Goal: Information Seeking & Learning: Compare options

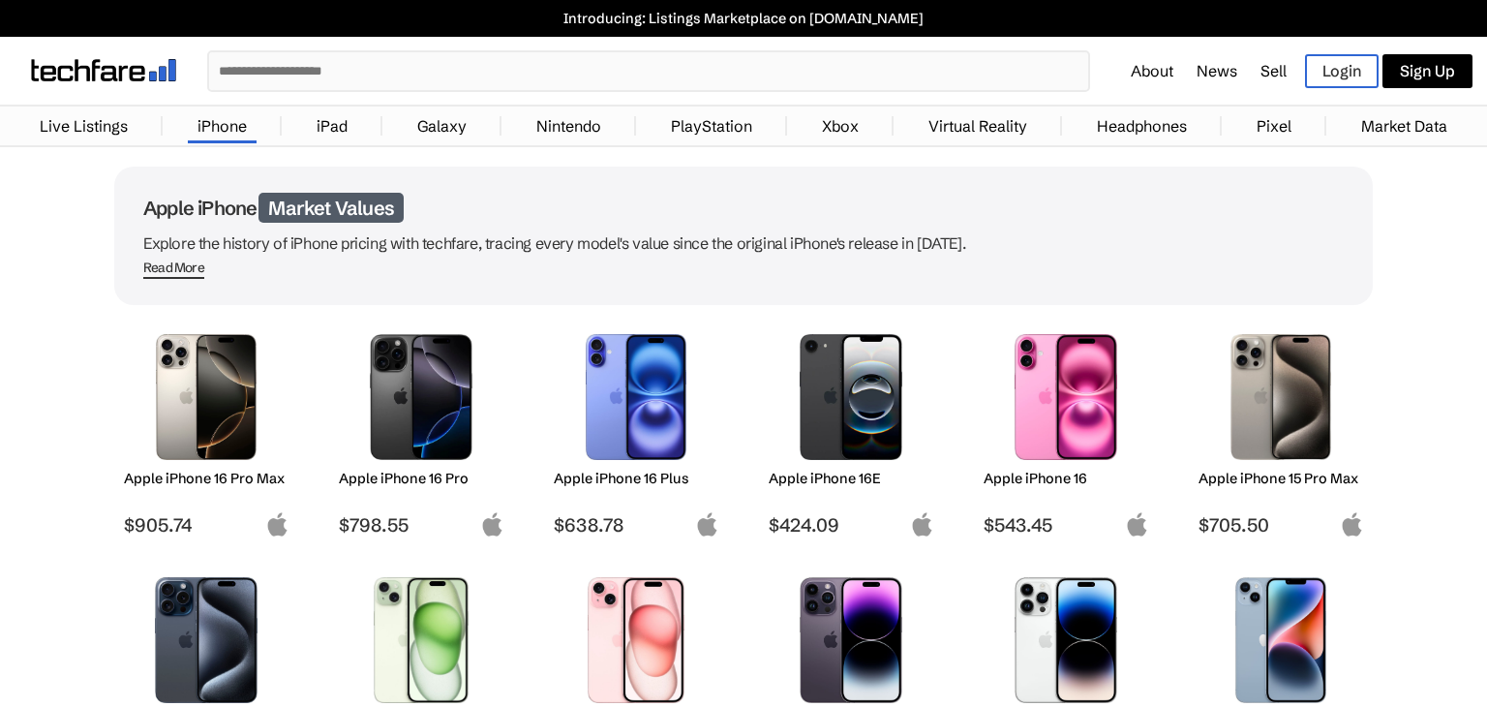
click at [175, 449] on img at bounding box center [206, 397] width 137 height 126
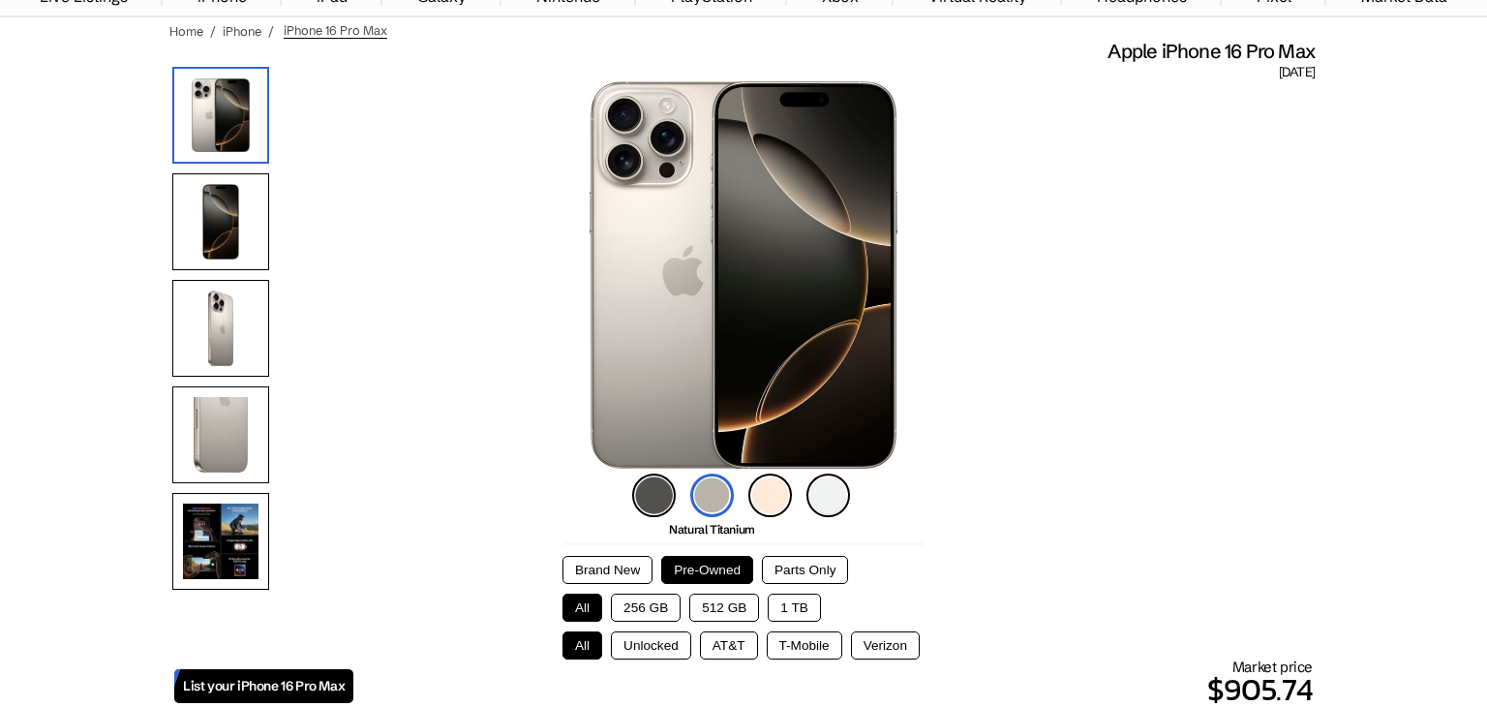
scroll to position [155, 0]
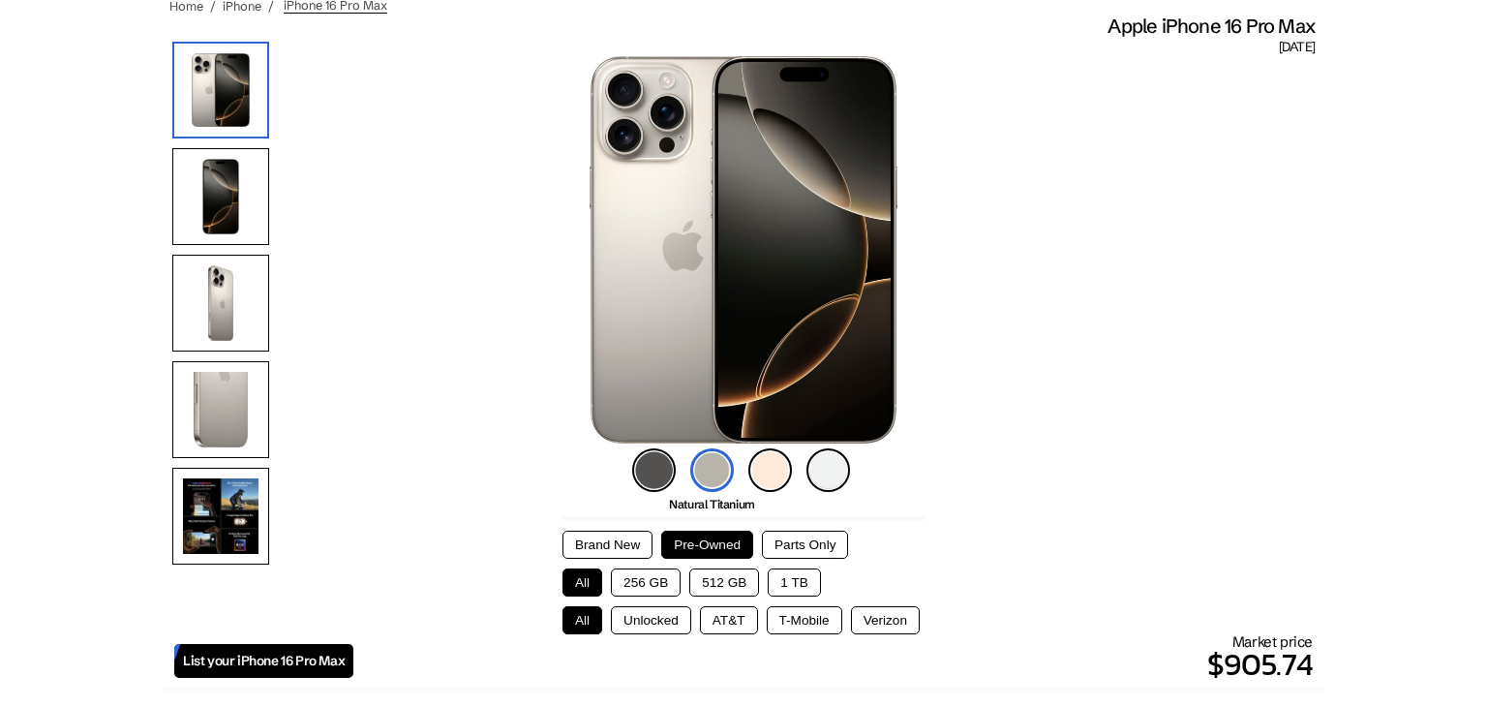
click at [801, 586] on button "1 TB" at bounding box center [794, 582] width 52 height 28
click at [688, 615] on button "Unlocked" at bounding box center [651, 620] width 80 height 28
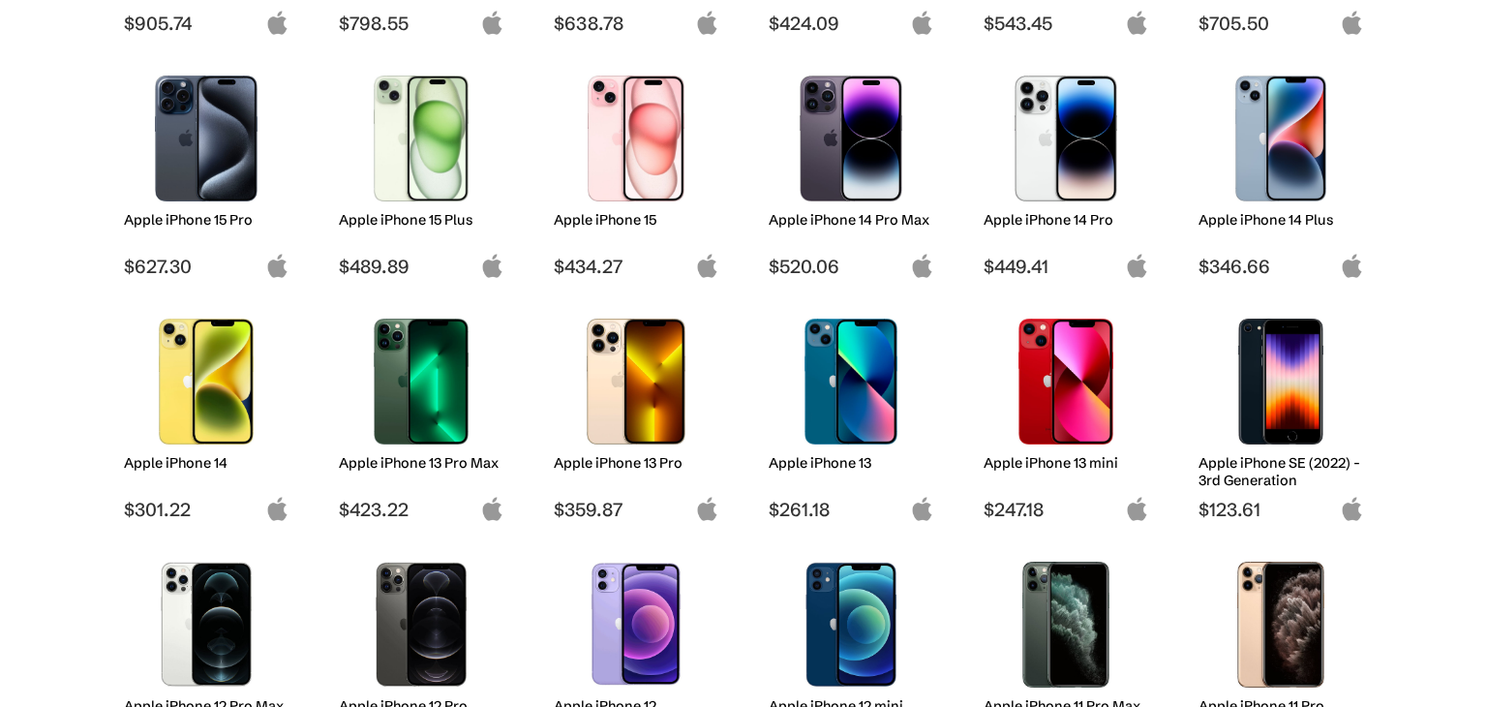
scroll to position [504, 0]
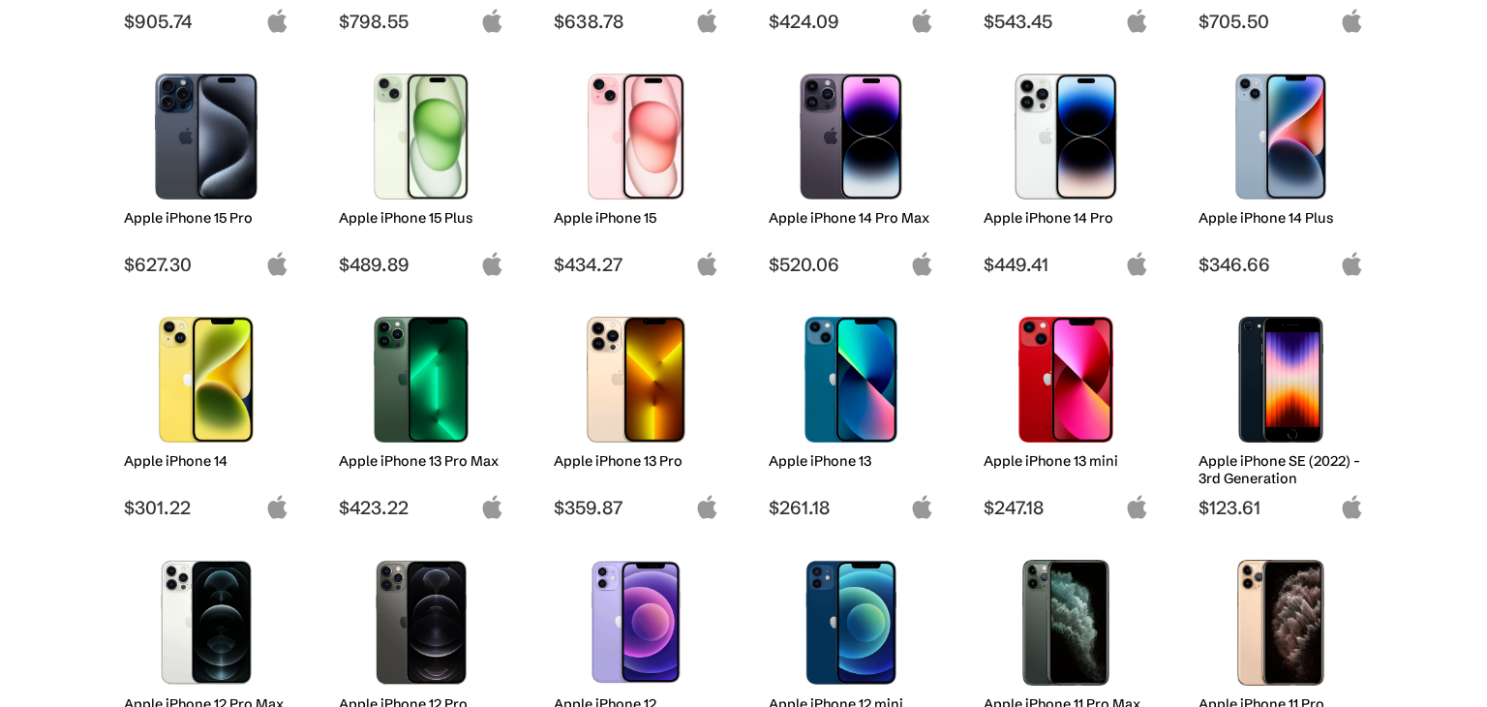
click at [444, 361] on img at bounding box center [421, 380] width 137 height 126
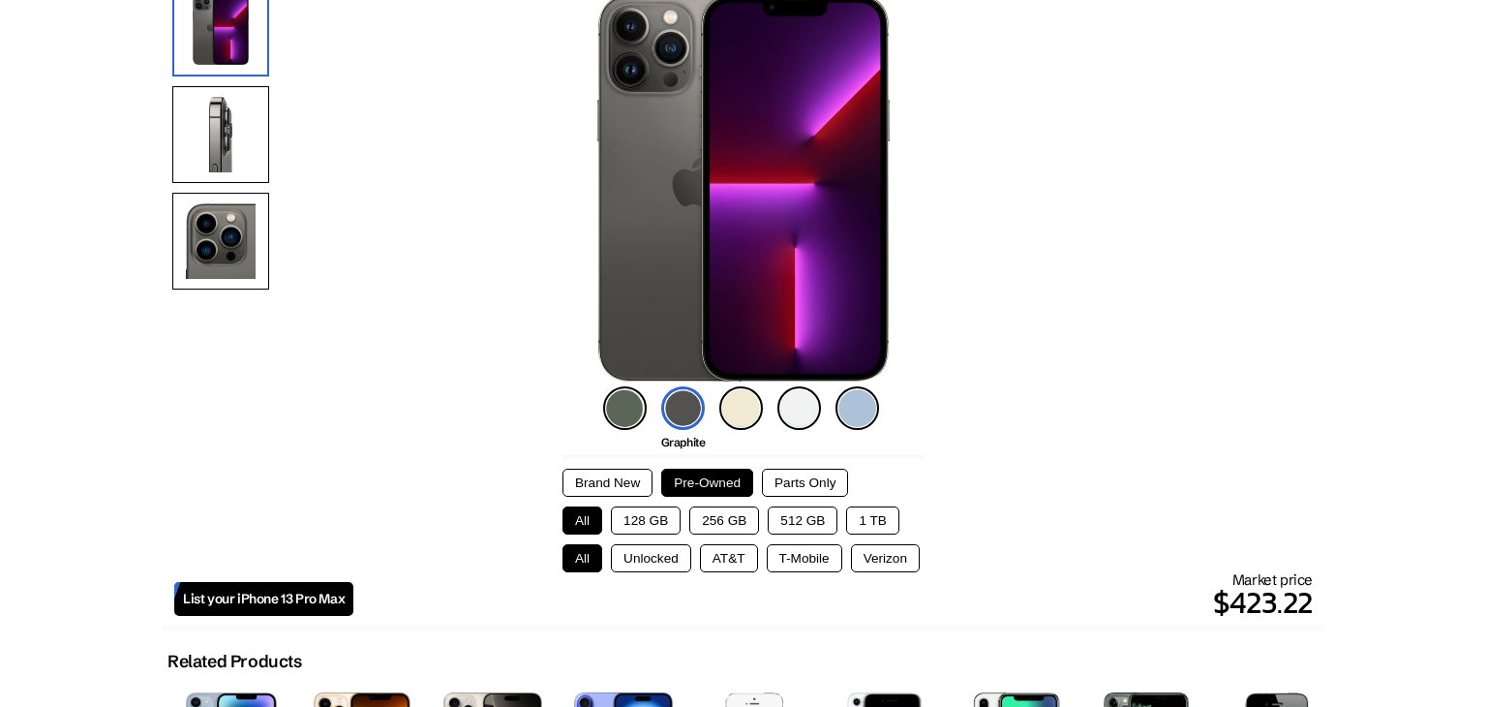
scroll to position [232, 0]
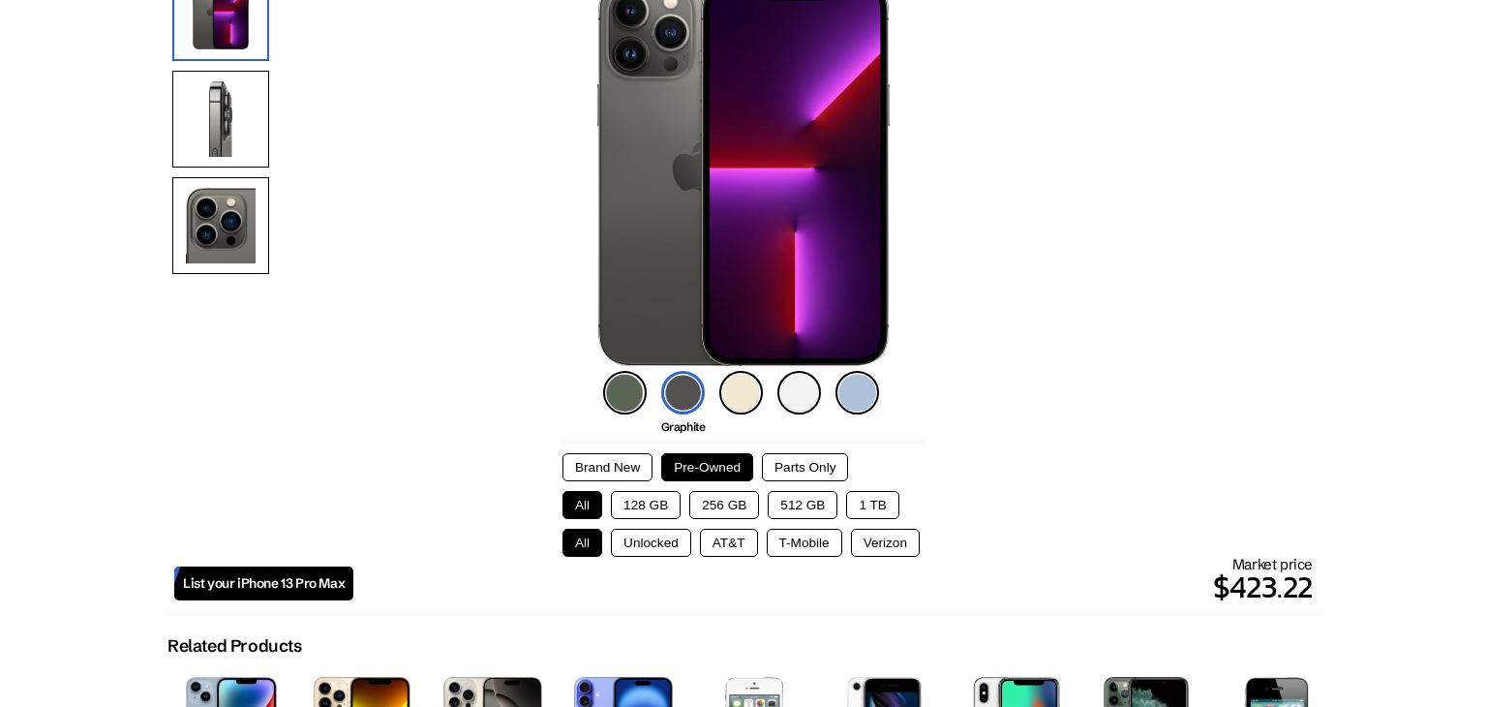
click at [878, 516] on button "1 TB" at bounding box center [872, 505] width 52 height 28
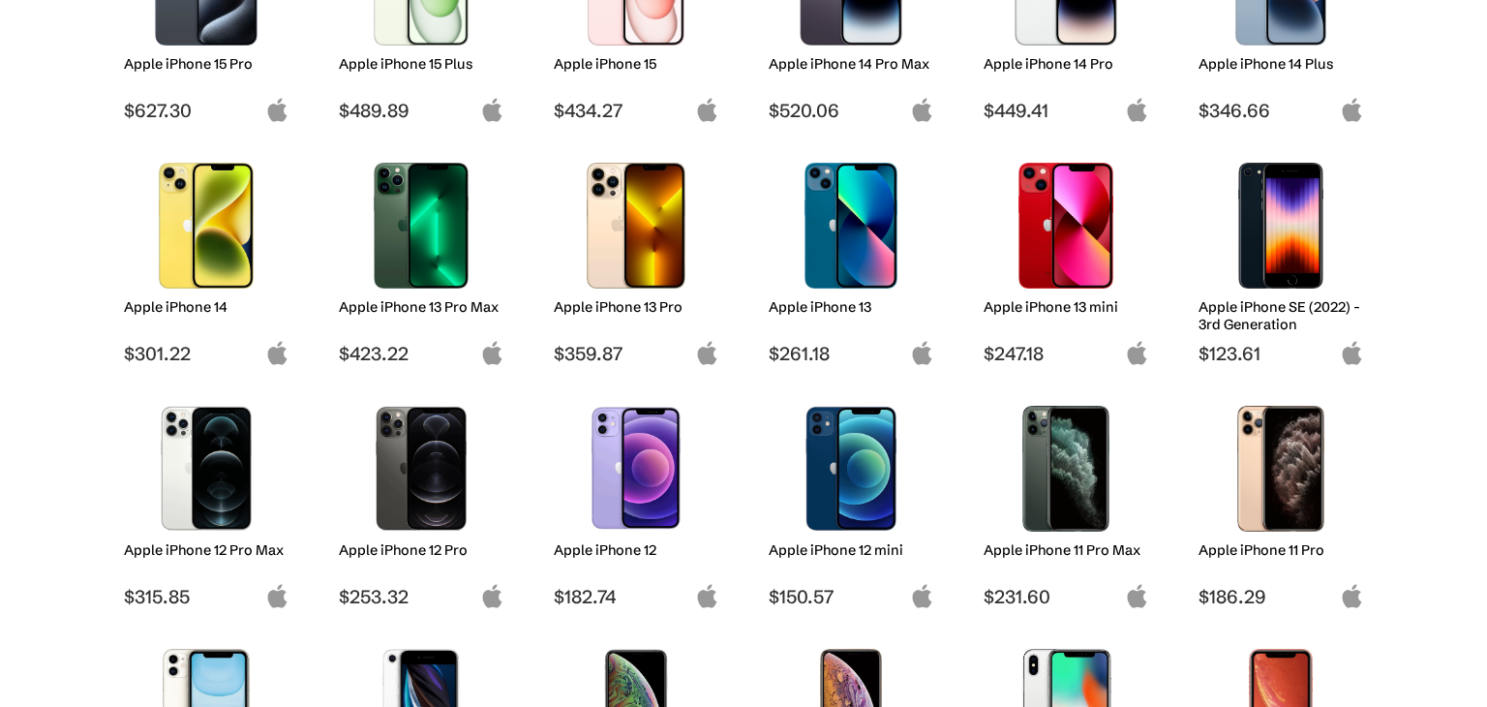
scroll to position [659, 0]
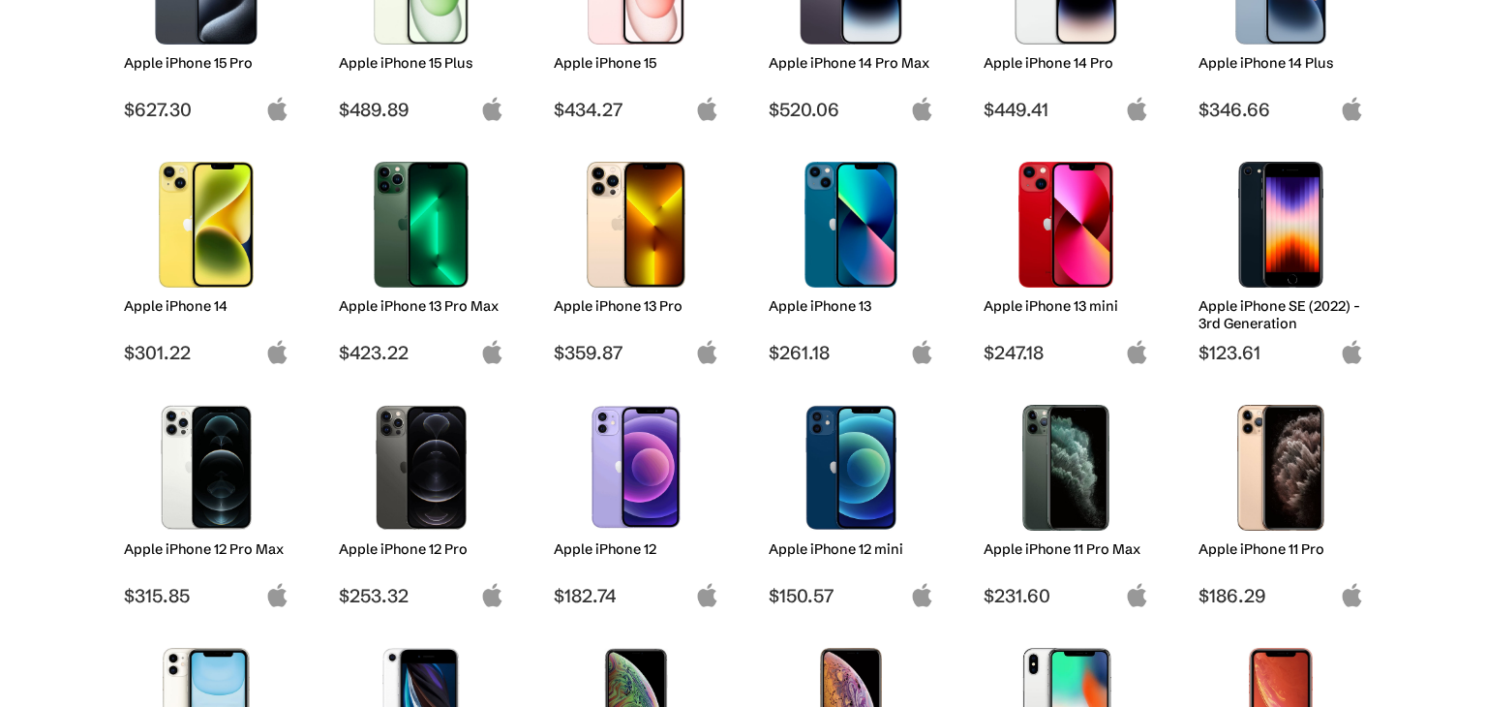
click at [599, 464] on img at bounding box center [636, 468] width 137 height 126
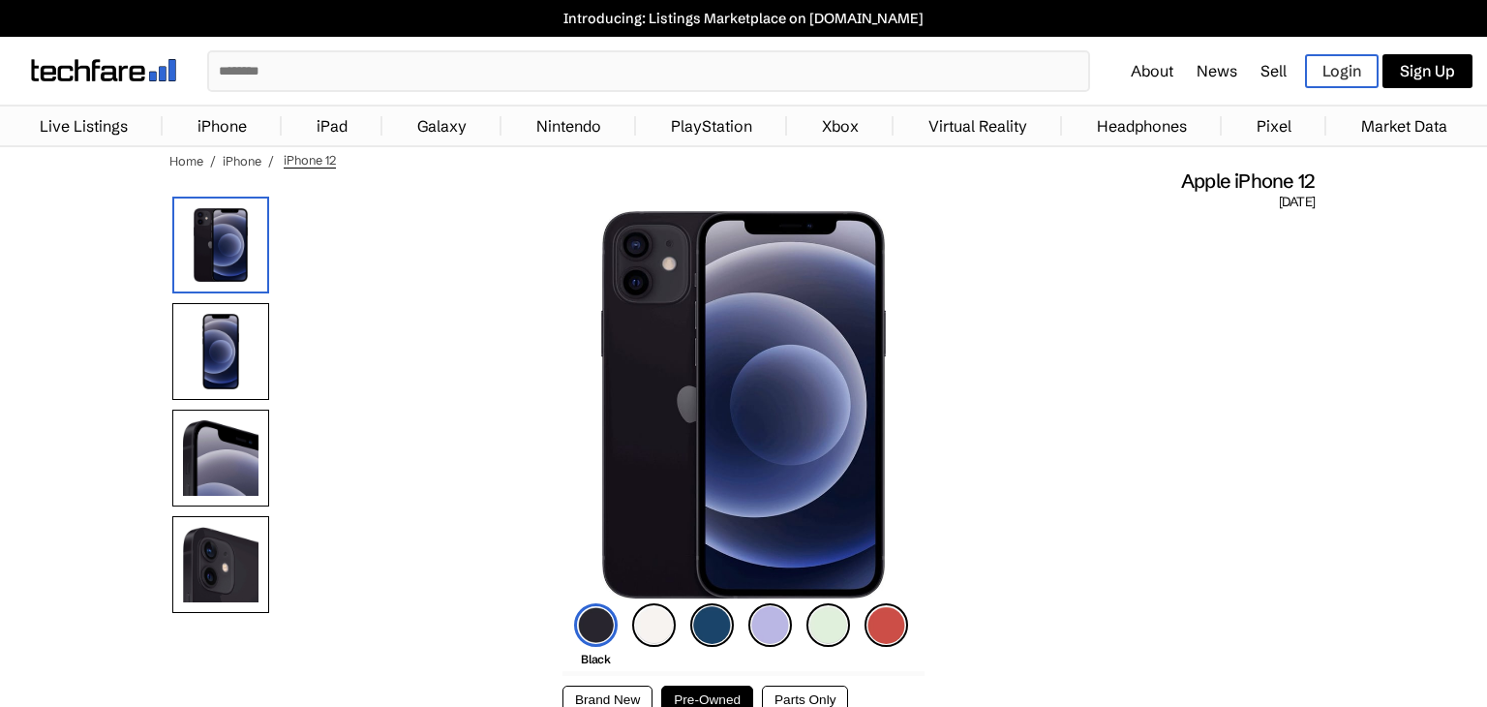
click at [714, 635] on img at bounding box center [712, 625] width 44 height 44
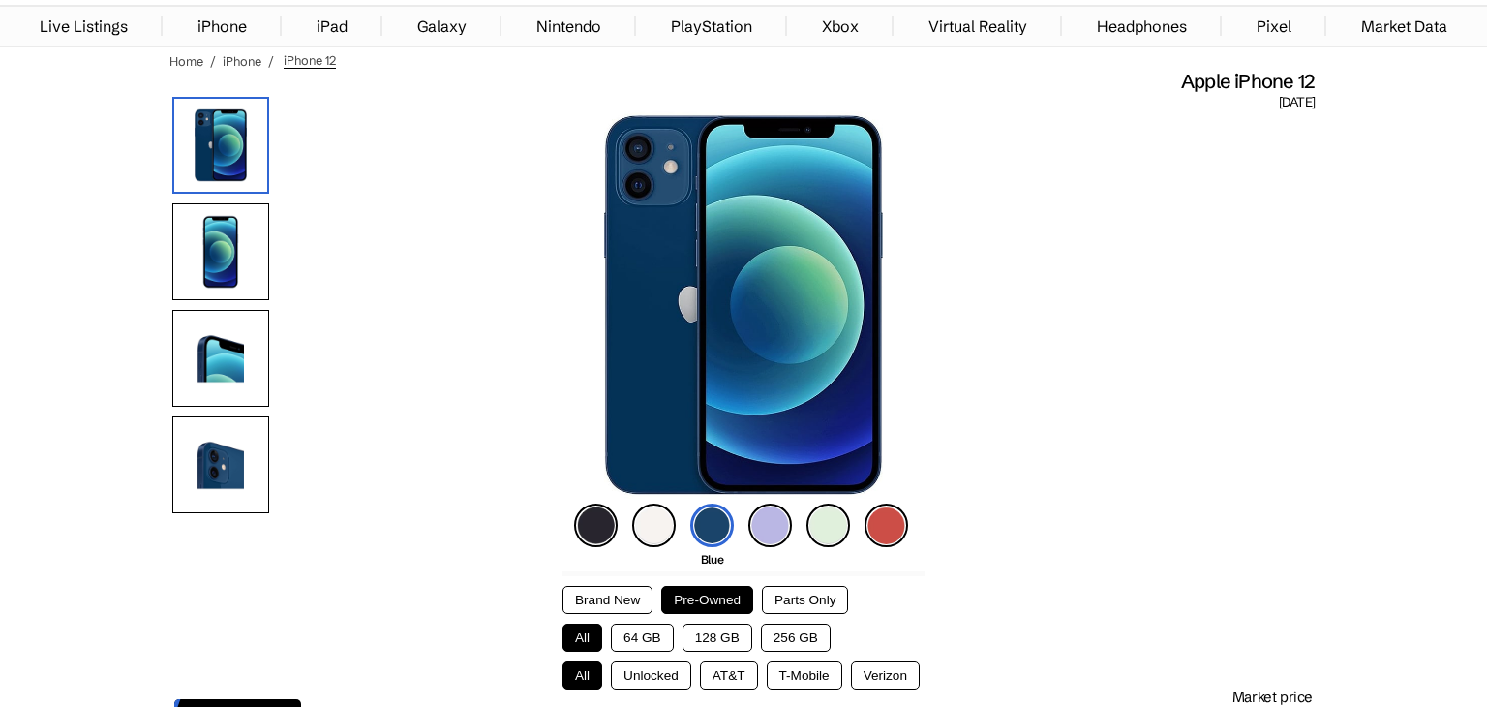
scroll to position [155, 0]
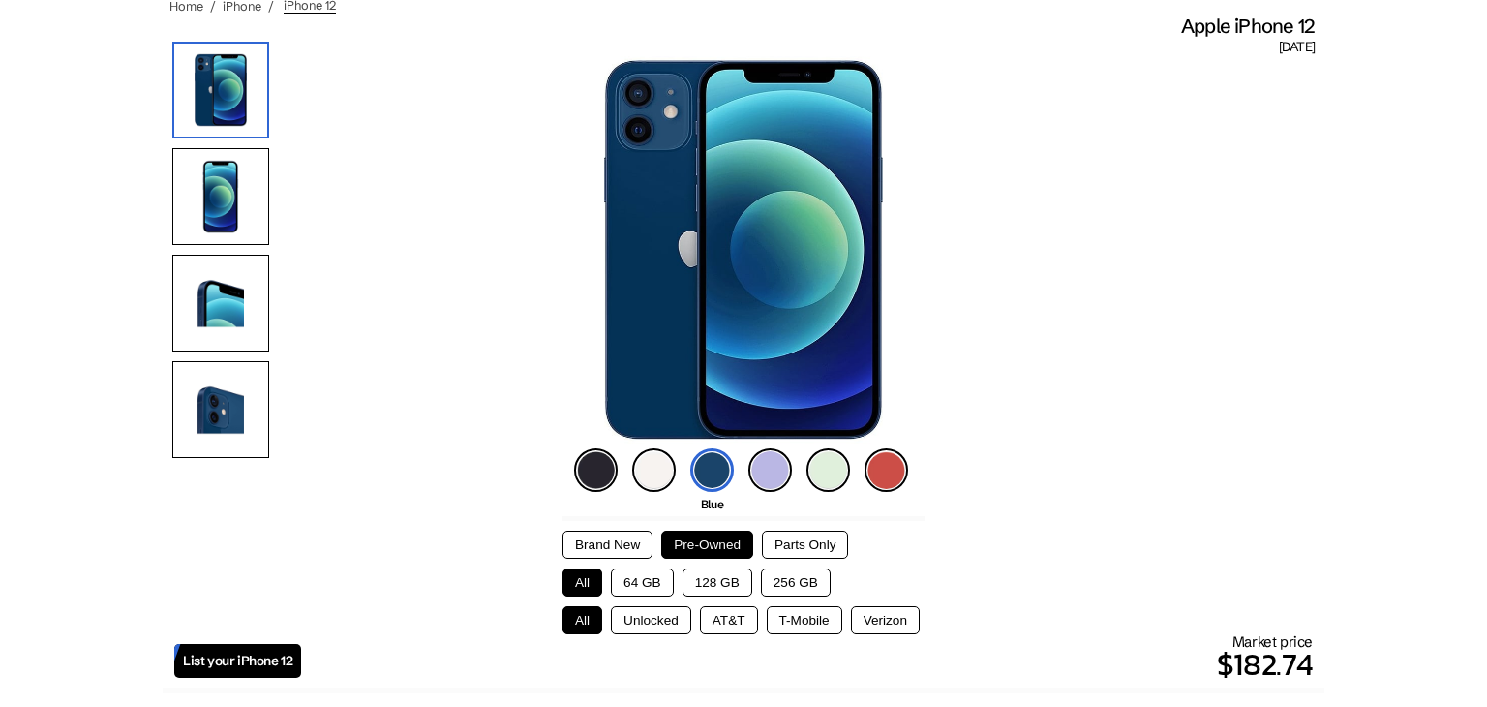
click at [715, 586] on button "128 GB" at bounding box center [718, 582] width 70 height 28
click at [685, 612] on button "Unlocked" at bounding box center [651, 620] width 80 height 28
click at [599, 613] on button "All" at bounding box center [583, 620] width 40 height 28
click at [626, 628] on button "Unlocked" at bounding box center [651, 620] width 80 height 28
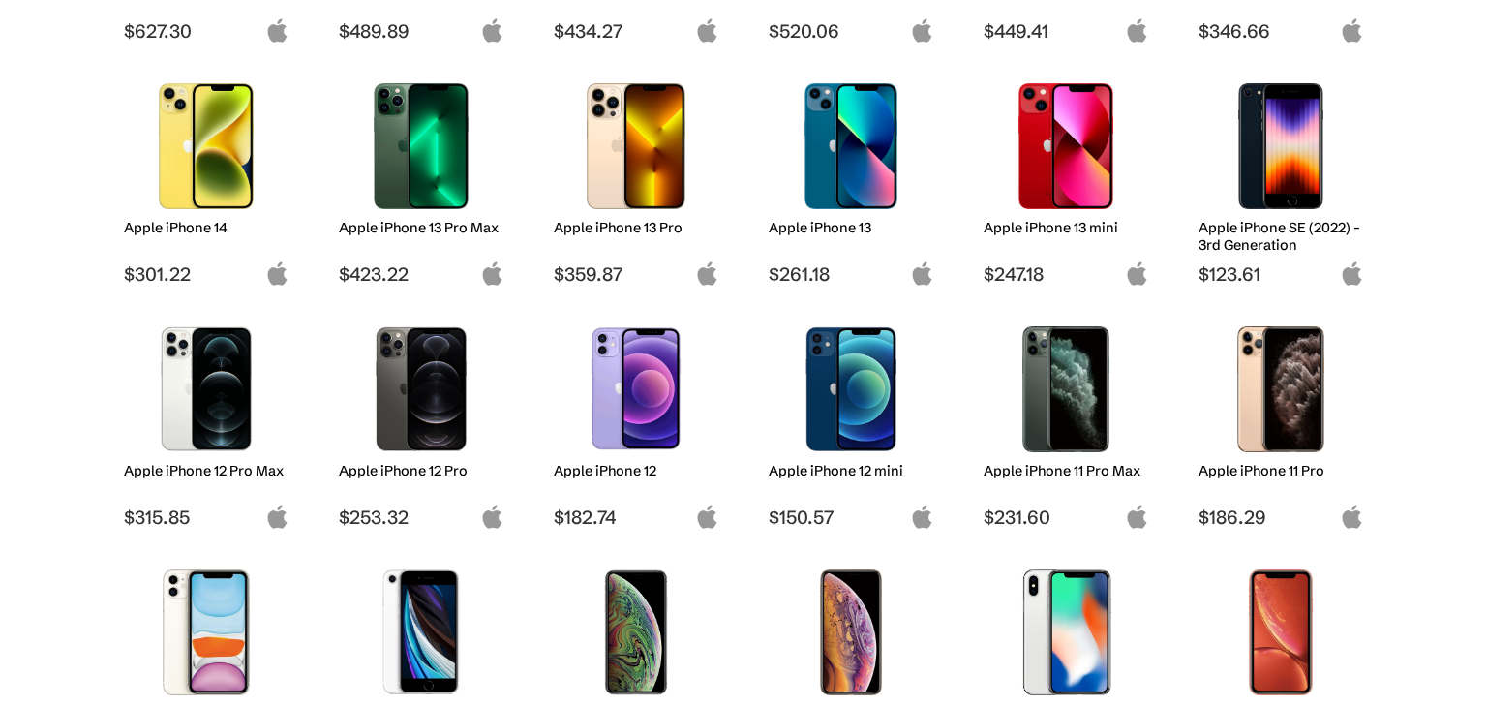
scroll to position [736, 0]
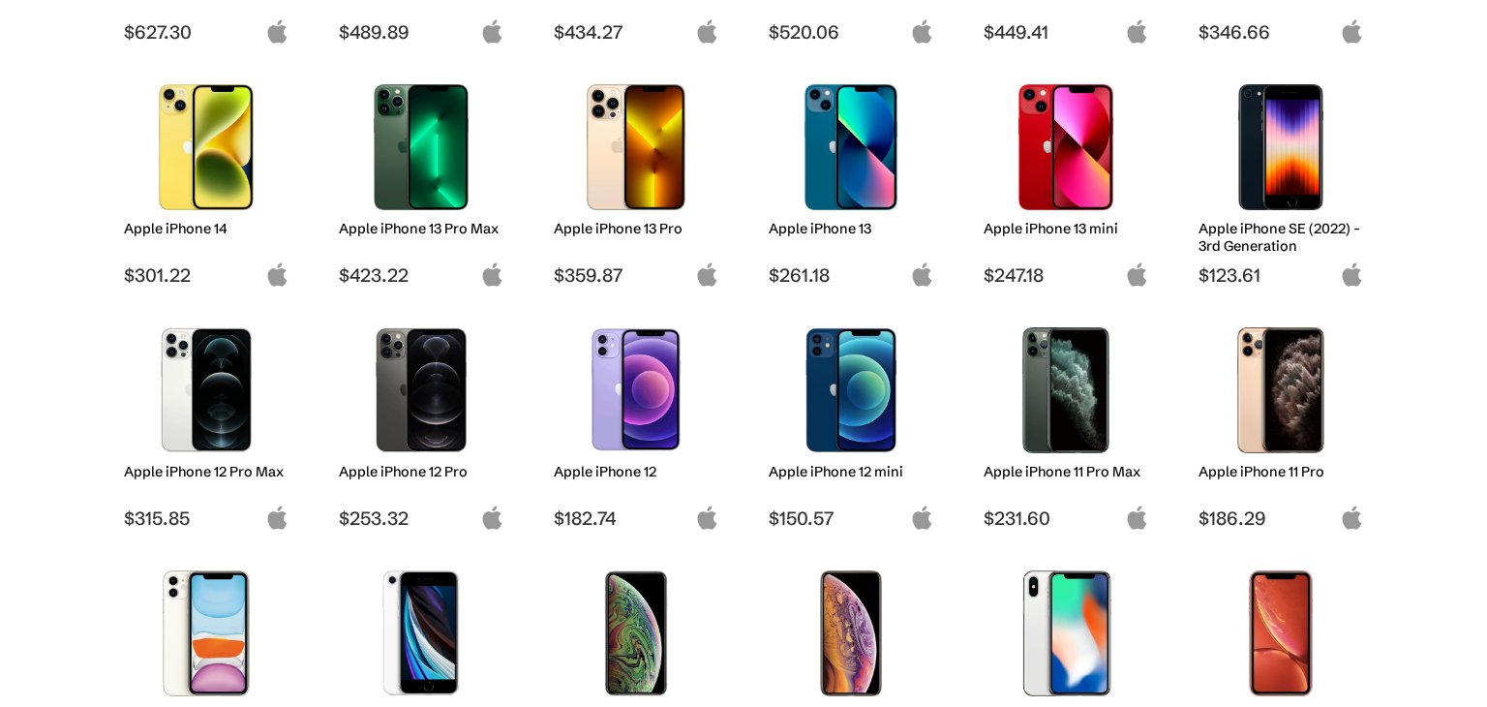
click at [760, 136] on link "Apple iPhone 13 $261.18" at bounding box center [851, 181] width 184 height 212
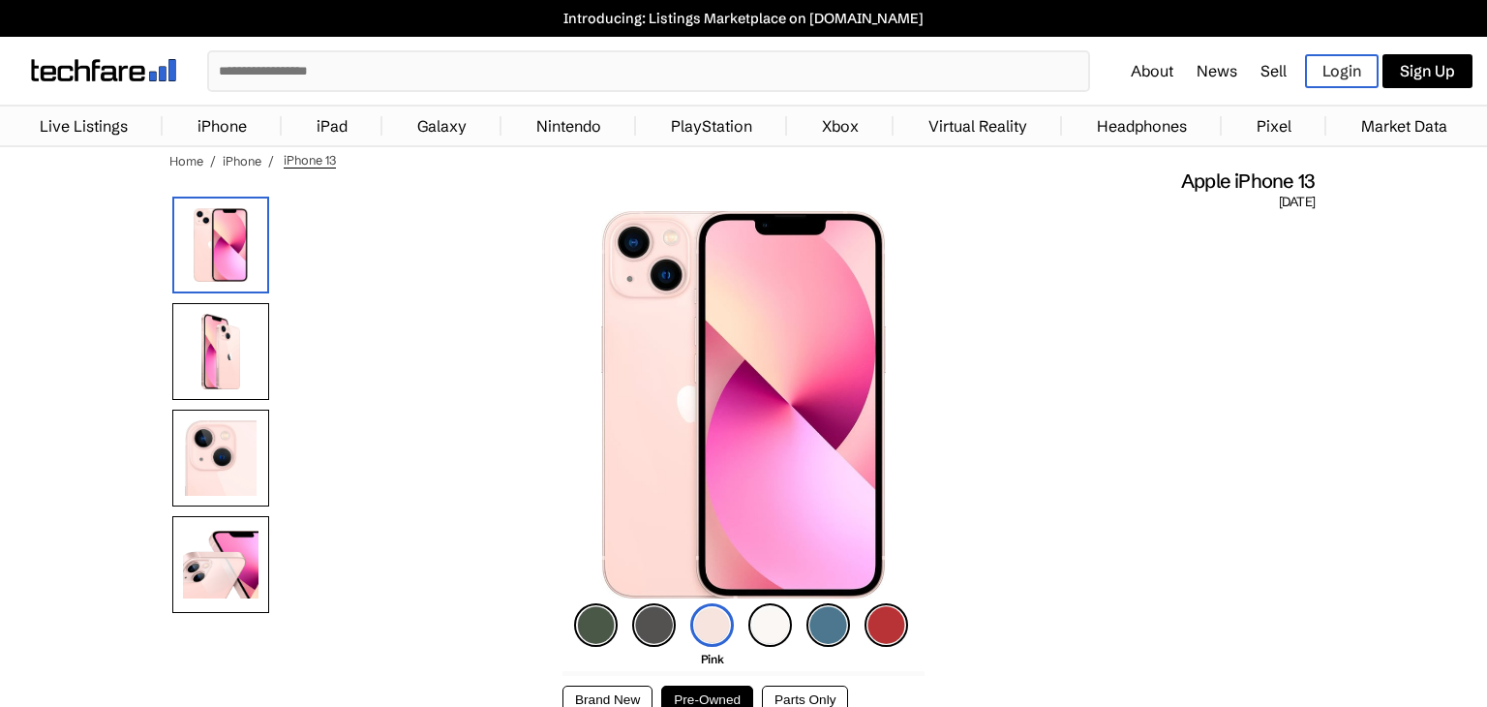
click at [606, 627] on img at bounding box center [596, 625] width 44 height 44
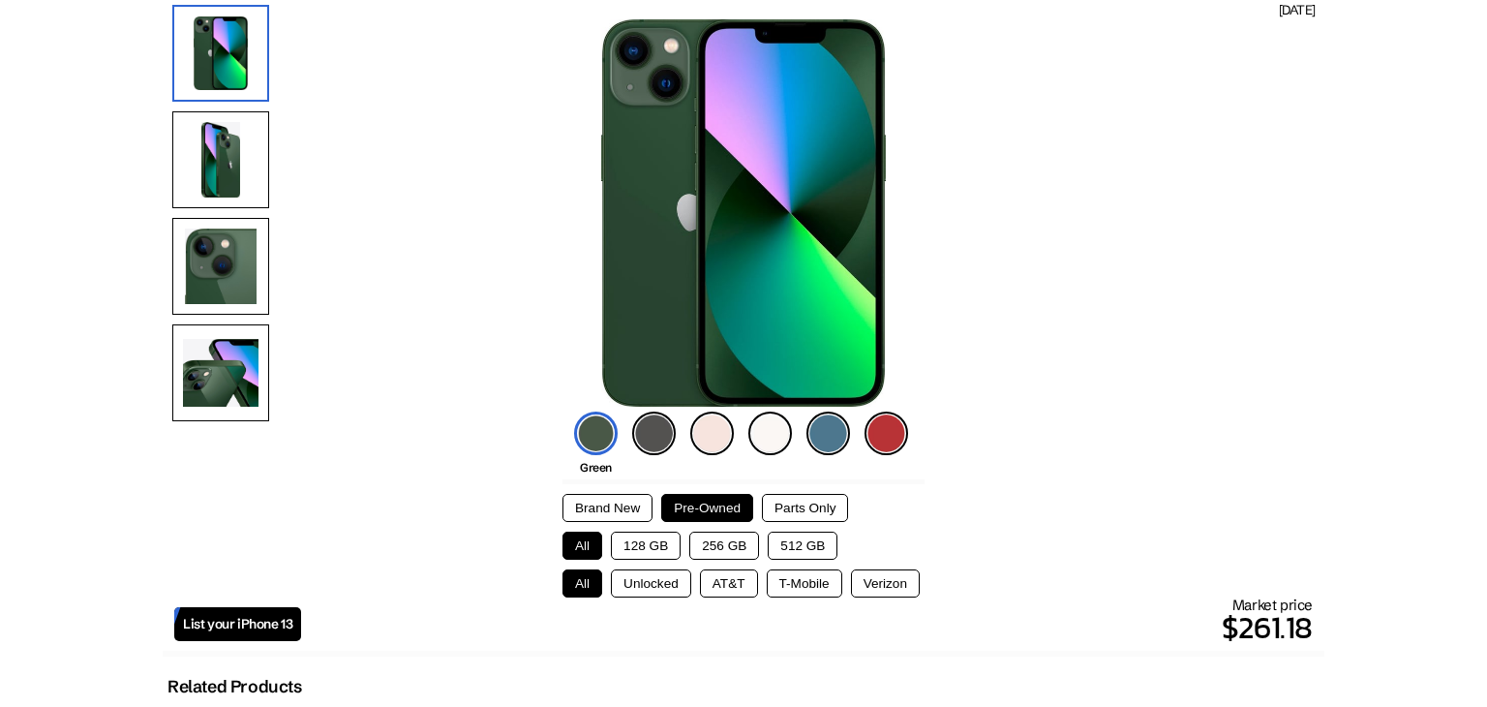
scroll to position [194, 0]
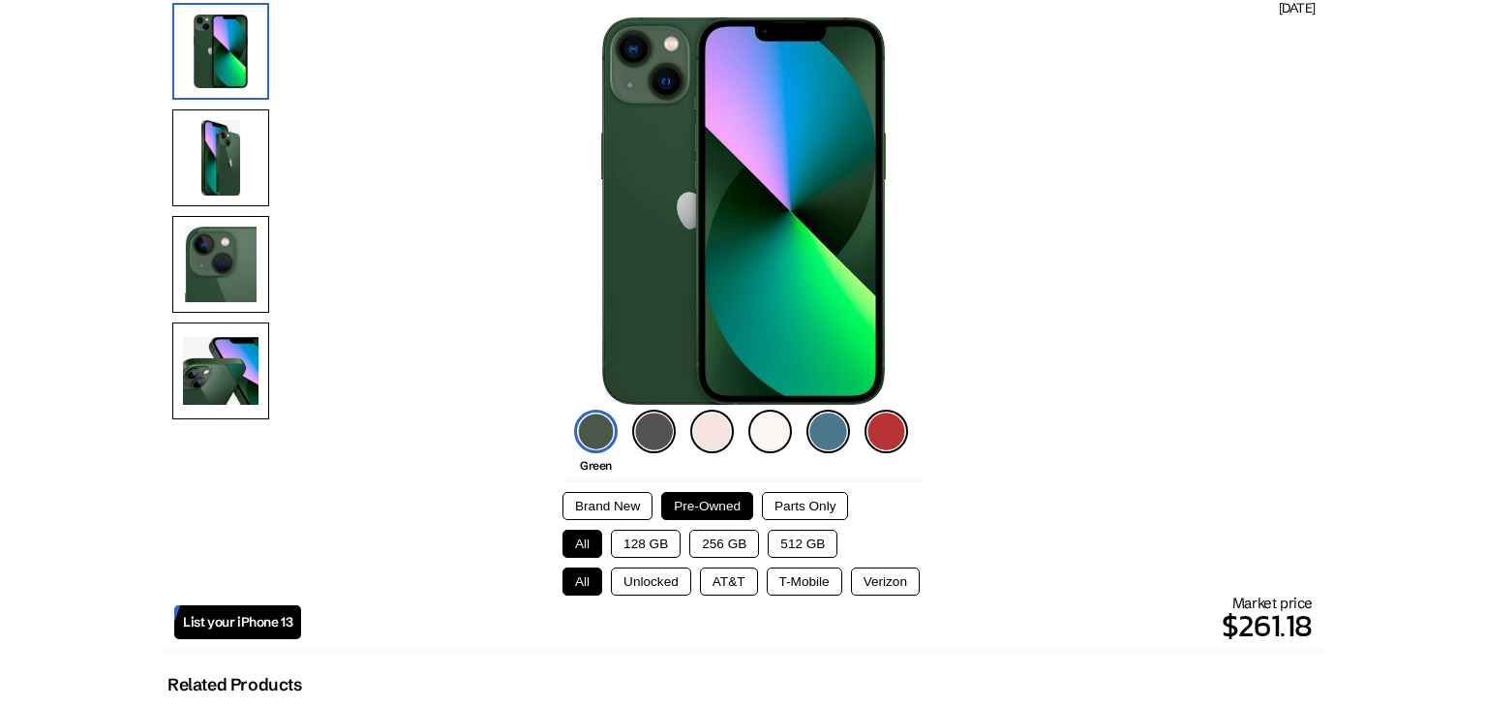
click at [648, 556] on div "Brand New Pre-Owned Parts Only All 128 GB 256 GB 512 GB All Unlocked AT&T T-Mob…" at bounding box center [744, 544] width 362 height 104
click at [647, 555] on button "128 GB" at bounding box center [646, 544] width 70 height 28
click at [652, 598] on div "Market price $248.94" at bounding box center [807, 621] width 1012 height 55
click at [653, 590] on button "Unlocked" at bounding box center [651, 581] width 80 height 28
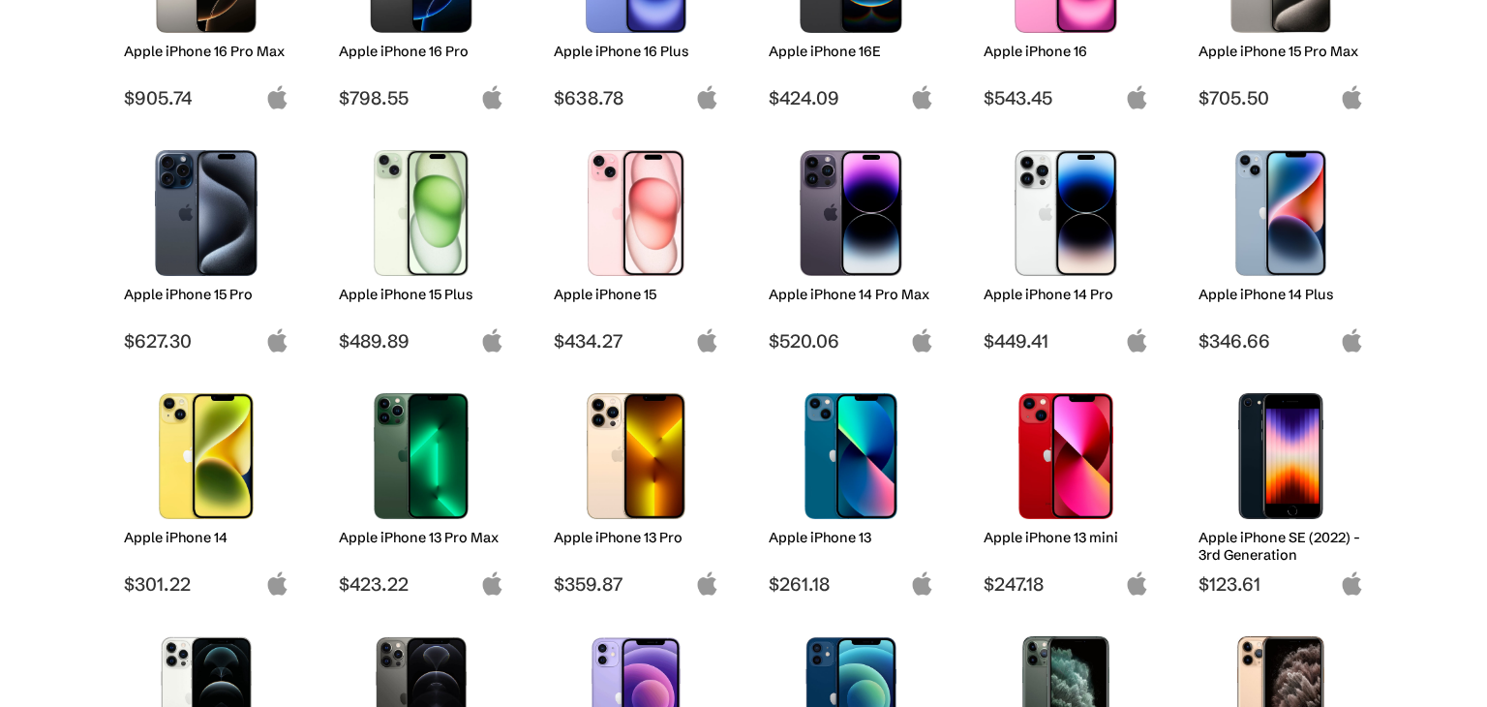
scroll to position [426, 0]
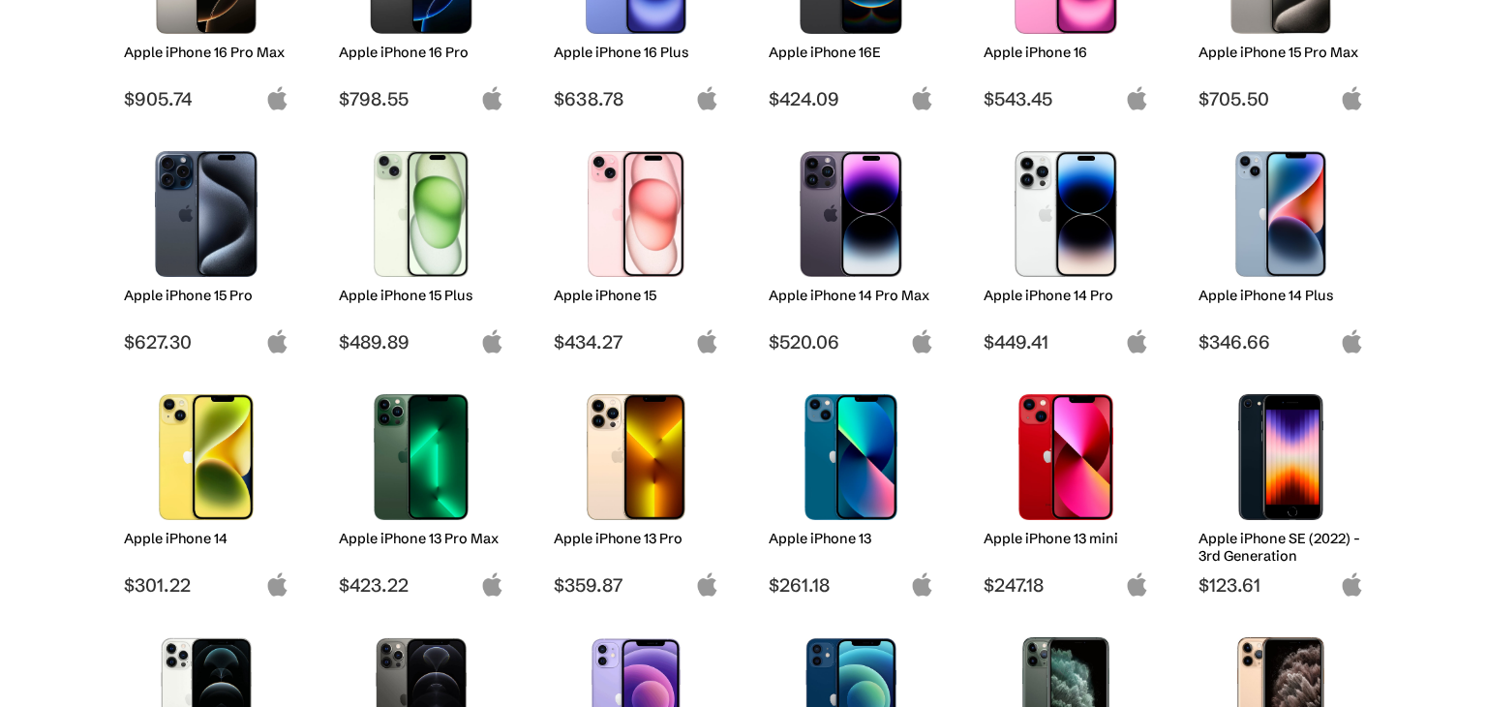
click at [597, 241] on img at bounding box center [636, 214] width 137 height 126
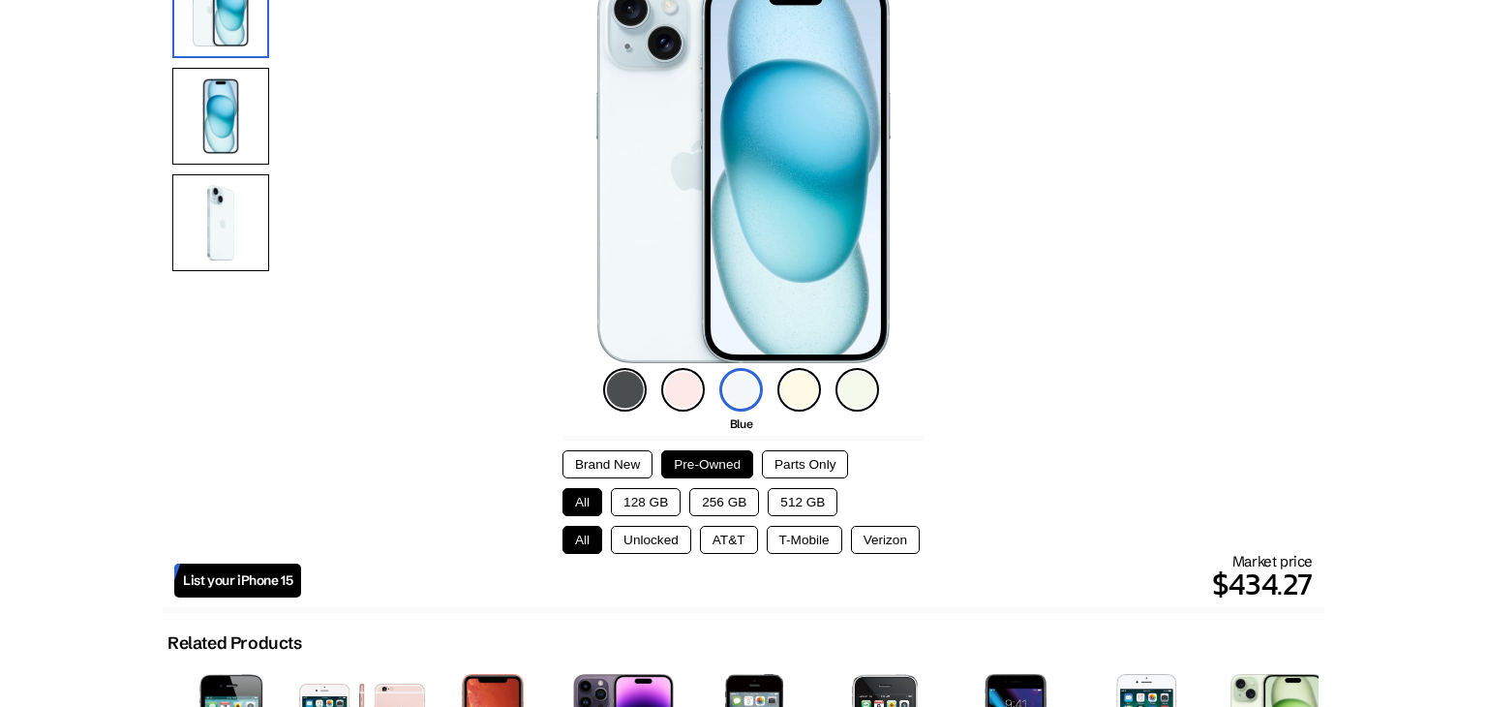
scroll to position [271, 0]
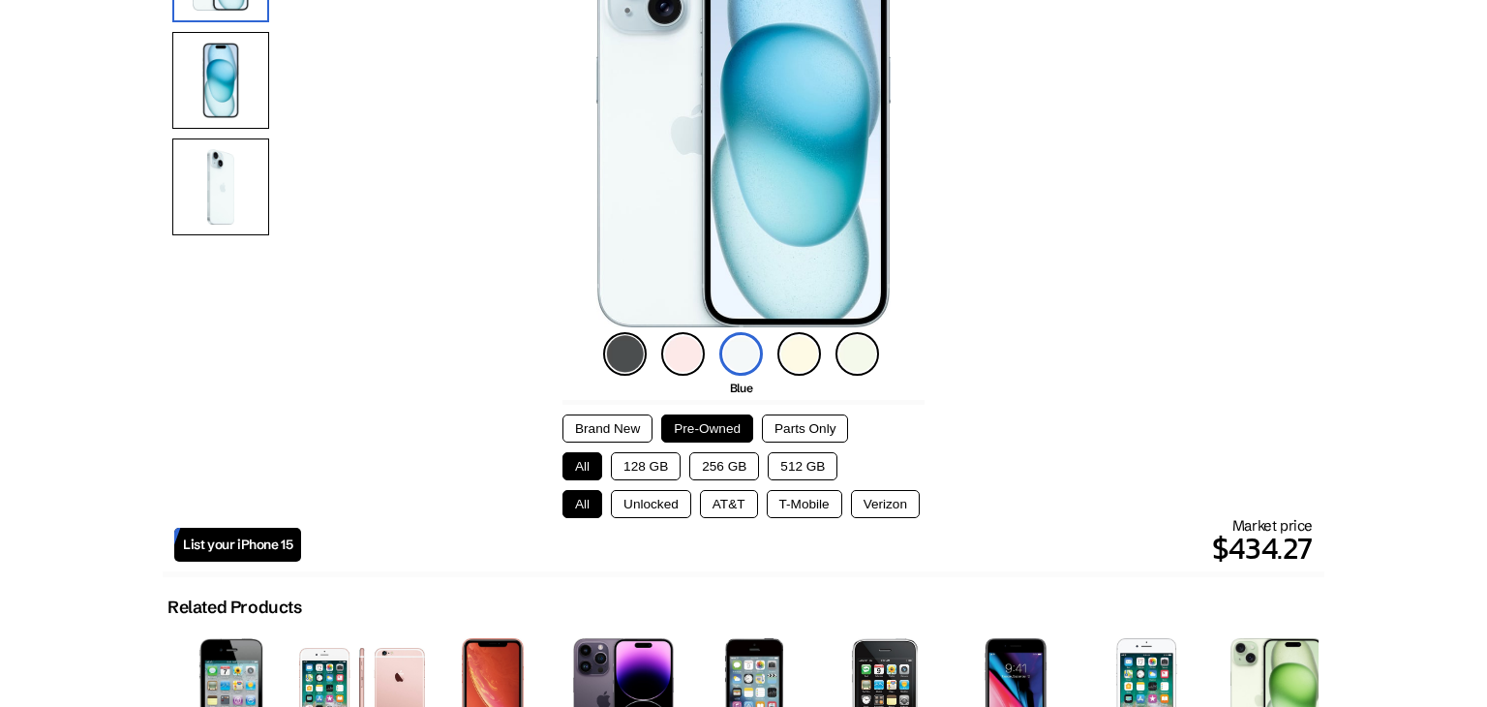
click at [640, 476] on button "128 GB" at bounding box center [646, 466] width 70 height 28
click at [665, 497] on button "Unlocked" at bounding box center [651, 504] width 80 height 28
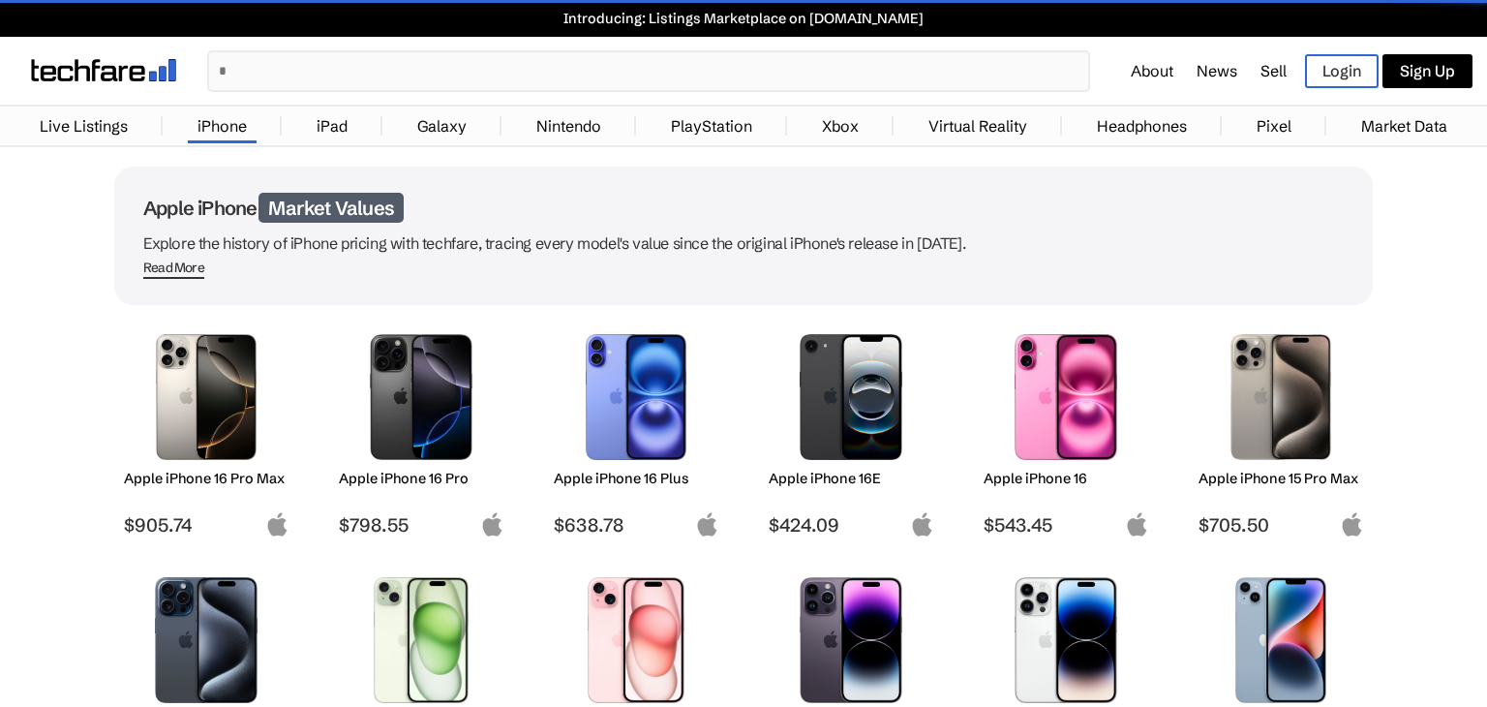
scroll to position [426, 0]
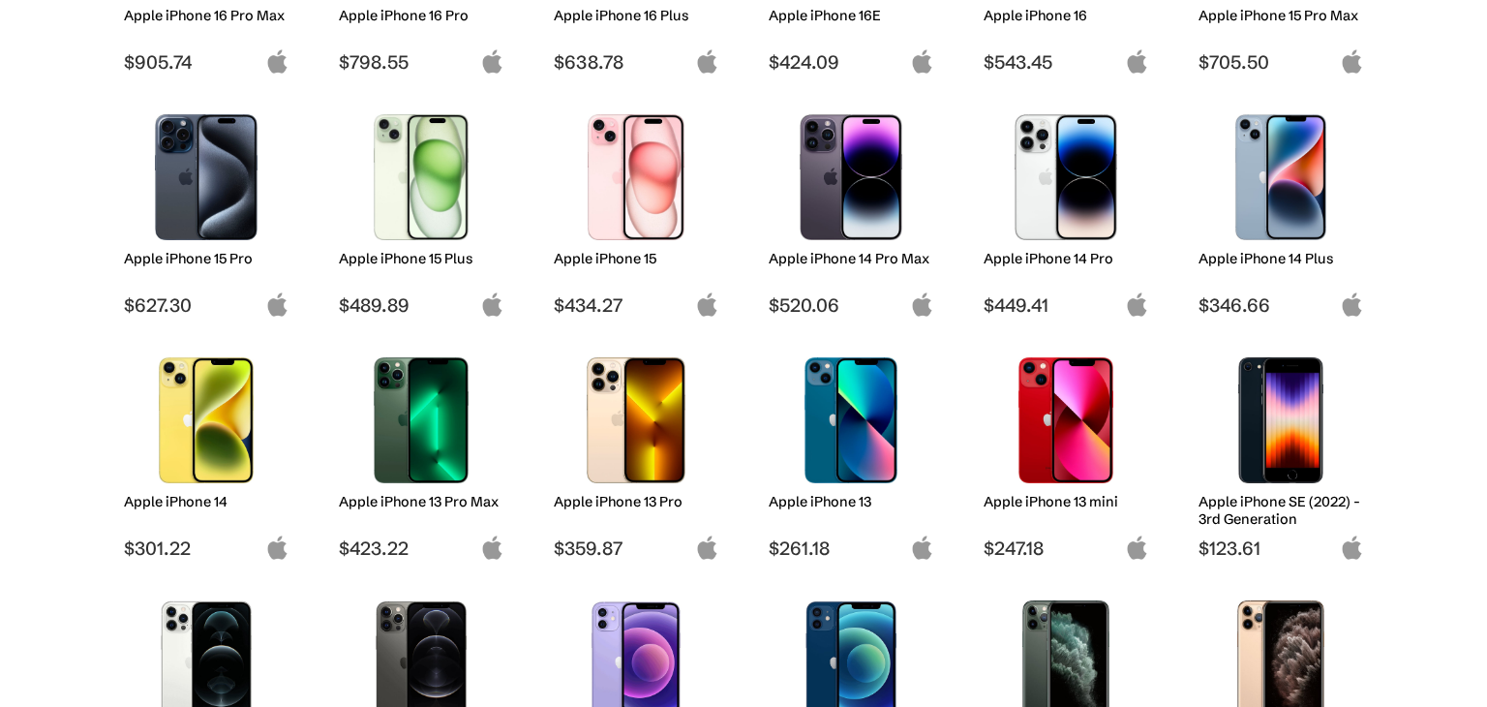
scroll to position [465, 0]
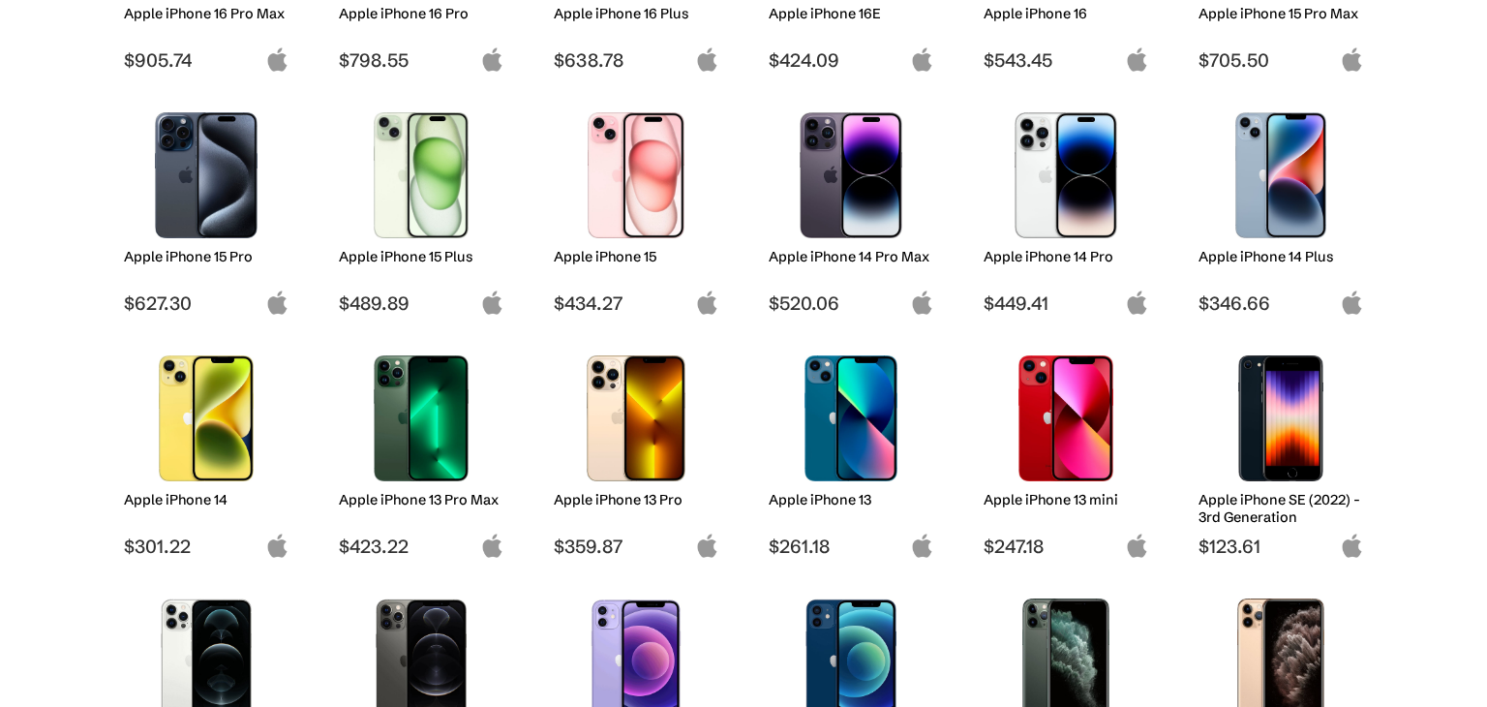
click at [903, 423] on img at bounding box center [851, 418] width 137 height 126
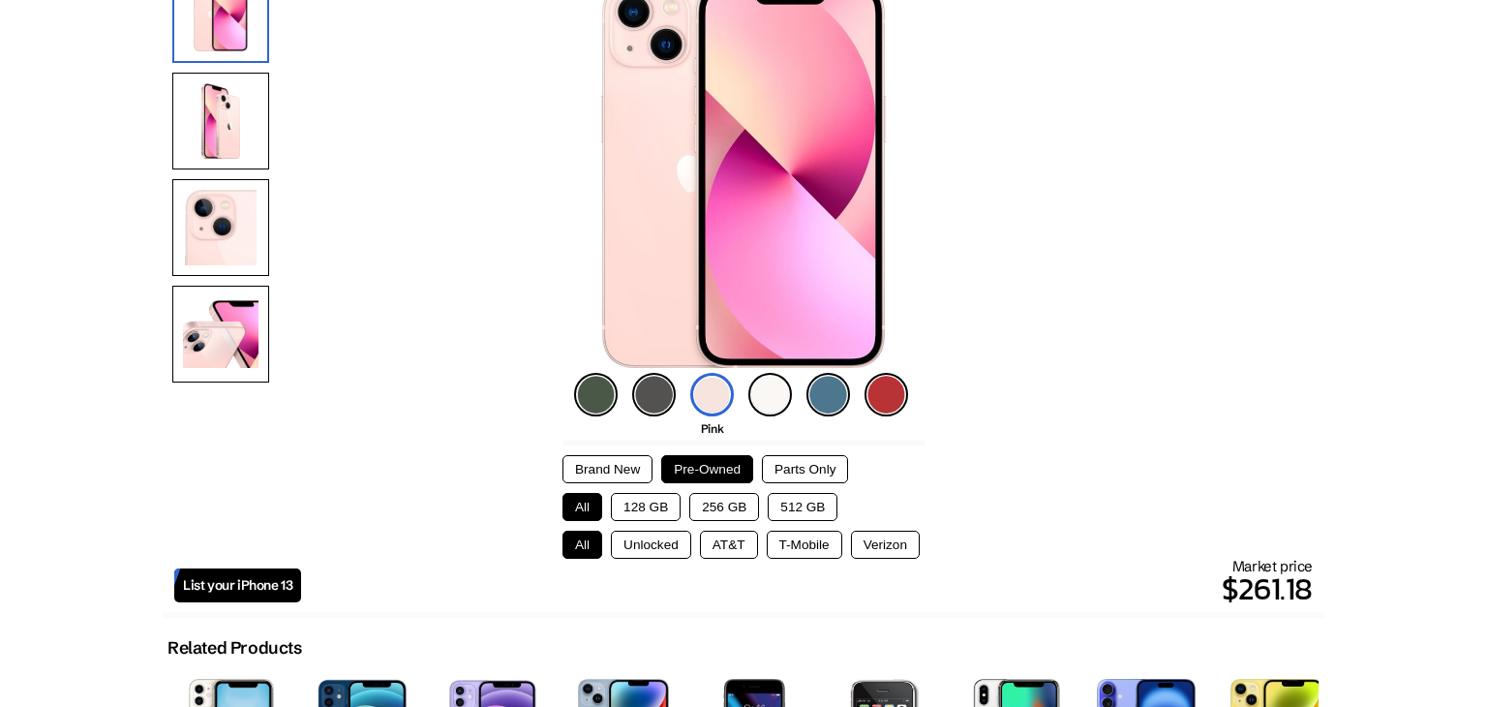
scroll to position [232, 0]
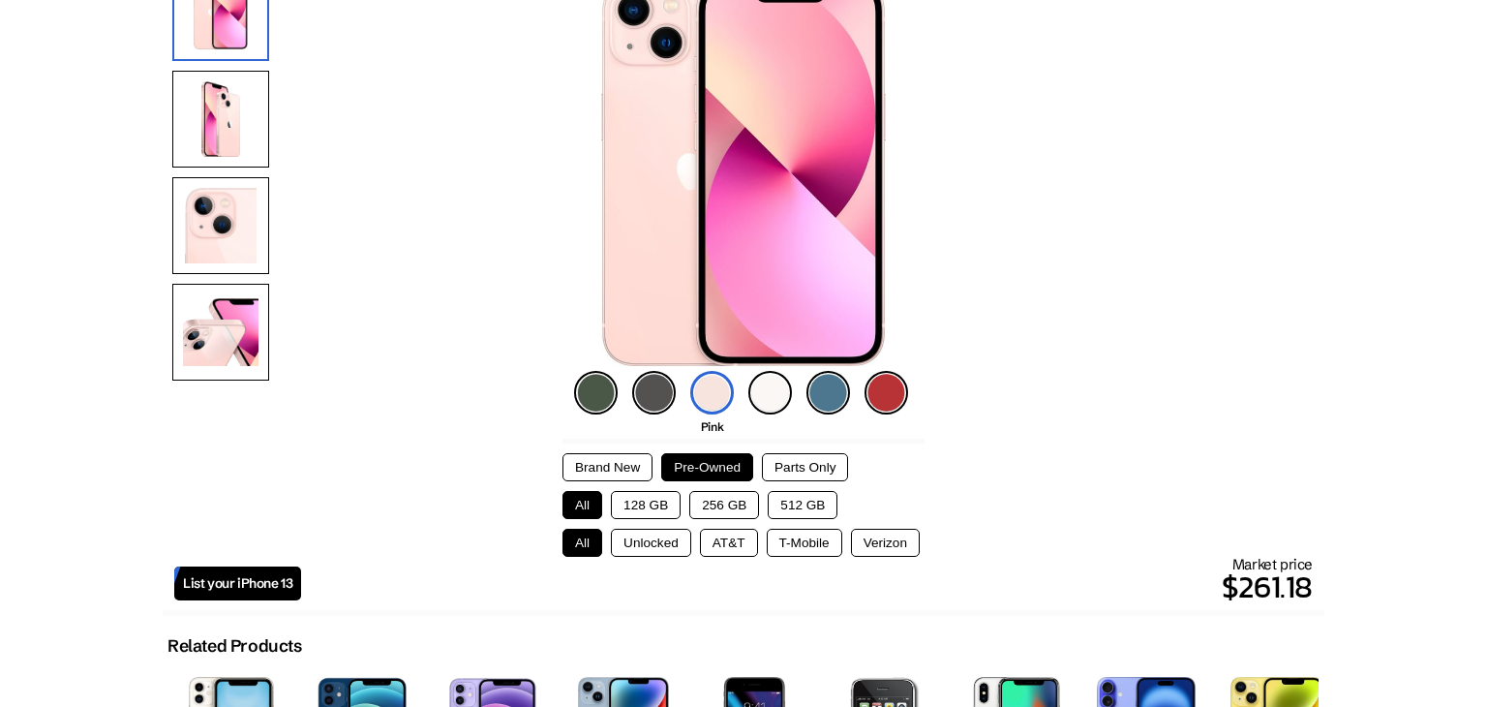
click at [638, 540] on button "Unlocked" at bounding box center [651, 543] width 80 height 28
click at [662, 512] on button "128 GB" at bounding box center [646, 505] width 70 height 28
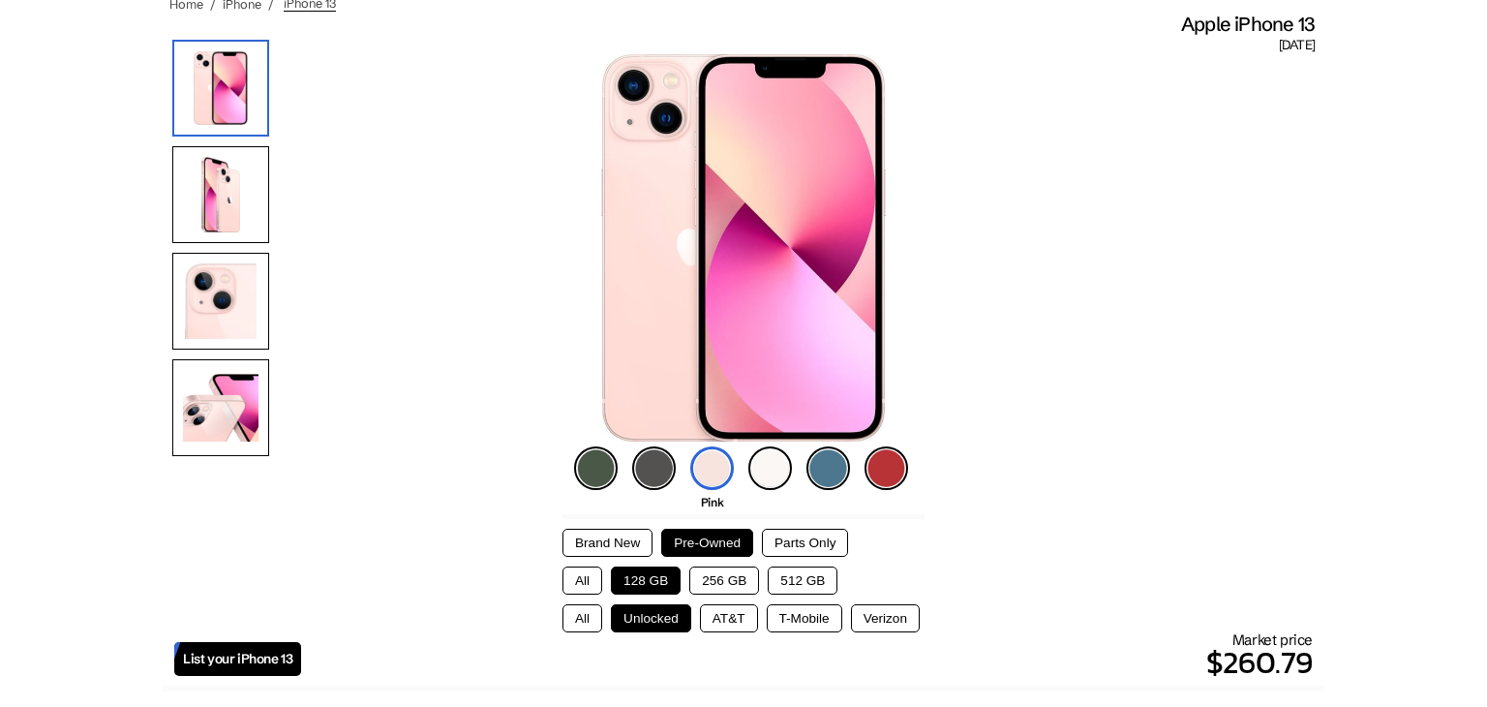
scroll to position [155, 0]
